Goal: Navigation & Orientation: Find specific page/section

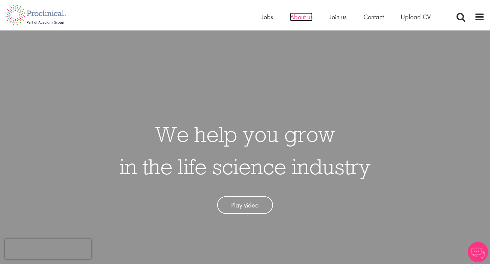
click at [306, 18] on span "About us" at bounding box center [301, 17] width 23 height 9
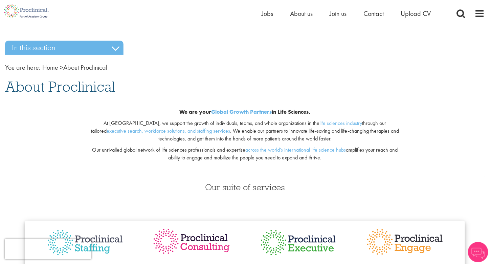
scroll to position [135, 0]
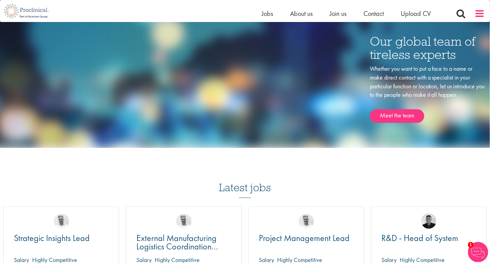
click at [484, 10] on span at bounding box center [479, 13] width 10 height 10
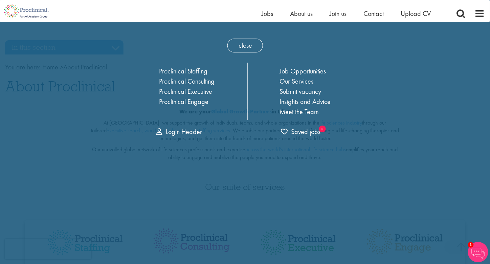
scroll to position [0, 0]
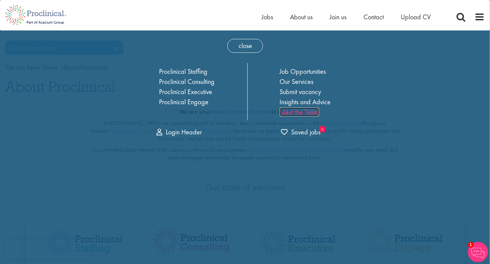
click at [290, 113] on link "Meet the Team" at bounding box center [299, 112] width 39 height 9
